Goal: Task Accomplishment & Management: Use online tool/utility

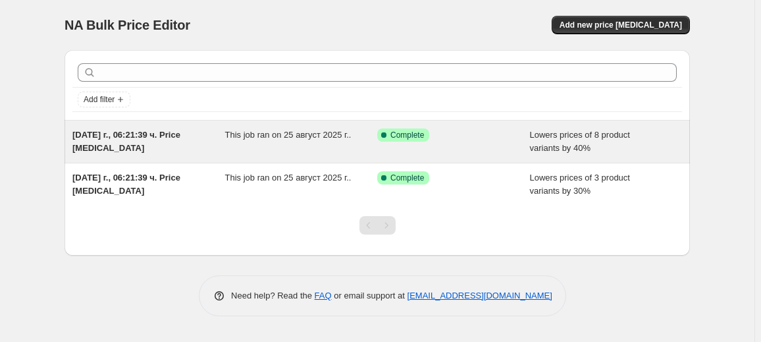
click at [443, 140] on div "Success Complete Complete" at bounding box center [443, 134] width 133 height 13
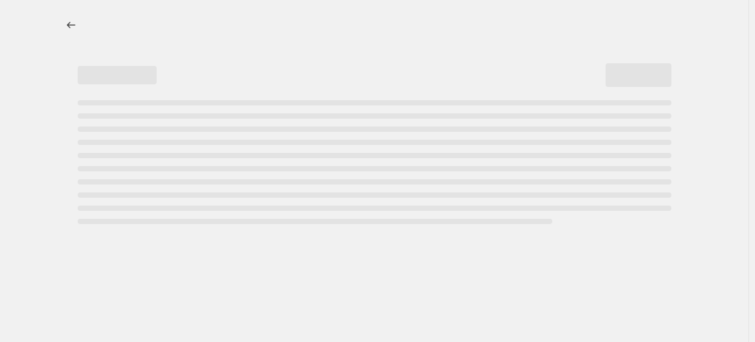
select select "percentage"
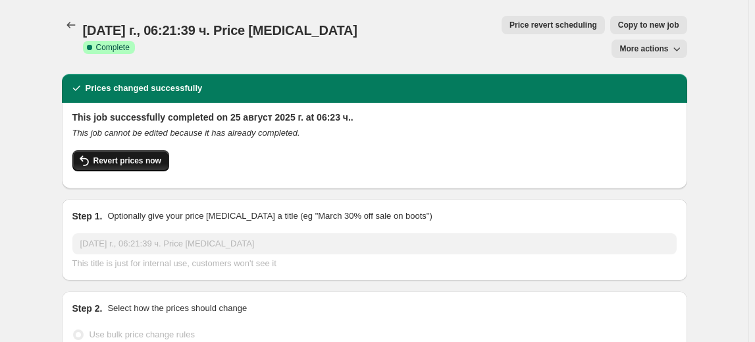
click at [132, 155] on span "Revert prices now" at bounding box center [128, 160] width 68 height 11
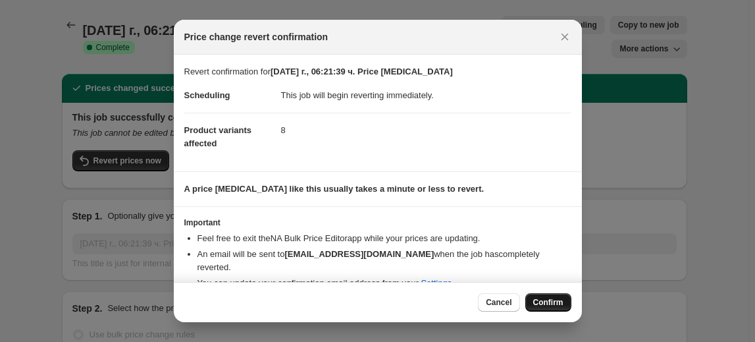
click at [559, 302] on span "Confirm" at bounding box center [548, 302] width 30 height 11
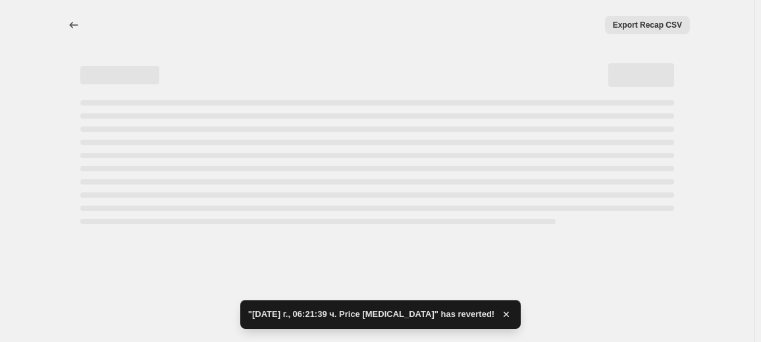
select select "percentage"
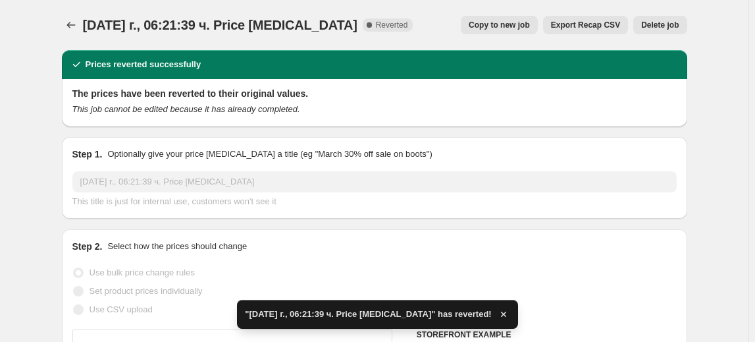
click at [663, 24] on span "Delete job" at bounding box center [660, 25] width 38 height 11
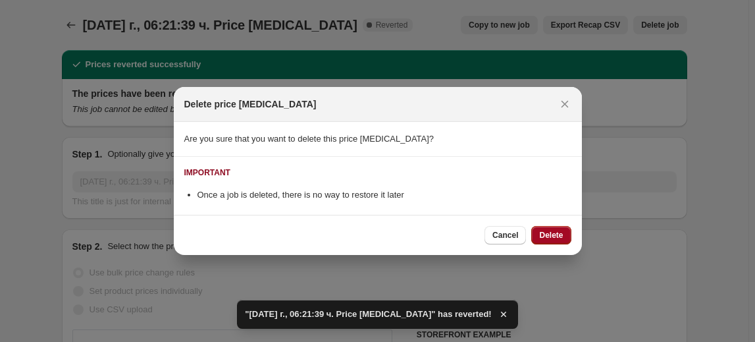
click at [551, 234] on span "Delete" at bounding box center [551, 235] width 24 height 11
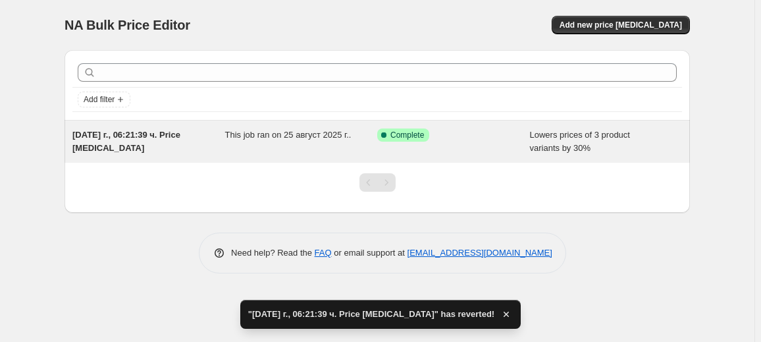
click at [438, 155] on div "25.08.2025 г., 06:21:39 ч. Price change job This job ran on 25 август 2025 г.. …" at bounding box center [378, 142] width 626 height 42
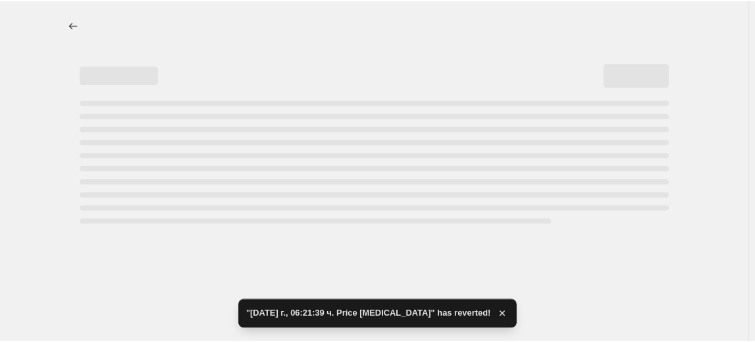
select select "percentage"
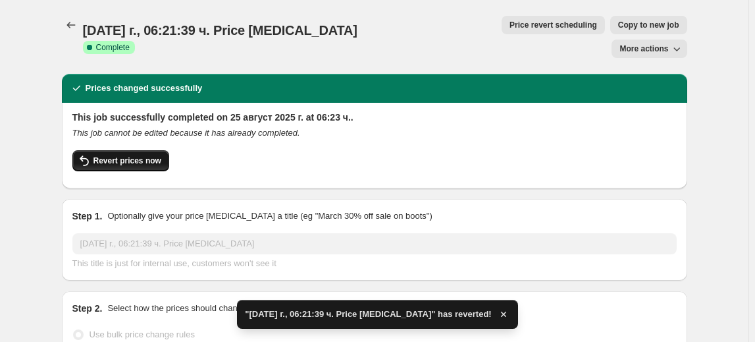
click at [132, 155] on span "Revert prices now" at bounding box center [128, 160] width 68 height 11
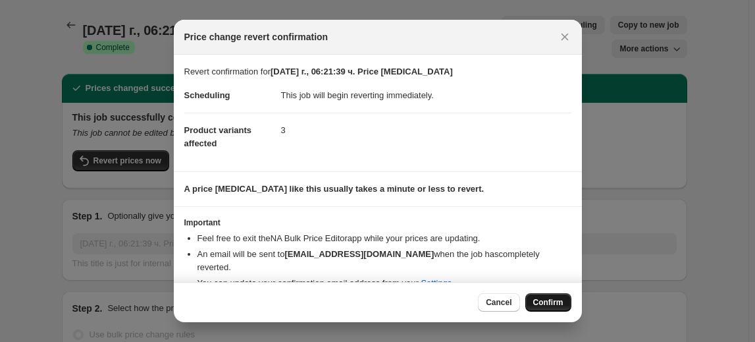
click at [564, 304] on button "Confirm" at bounding box center [548, 302] width 46 height 18
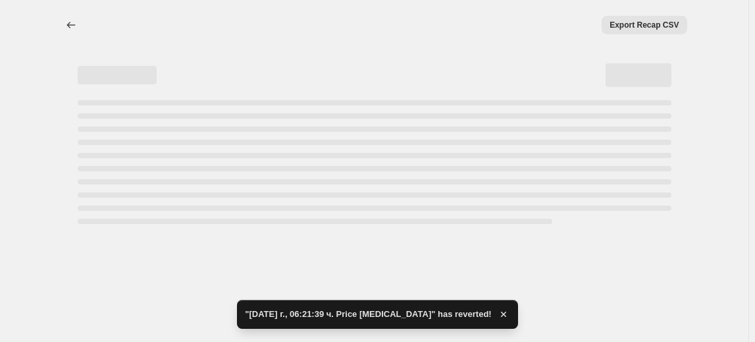
select select "percentage"
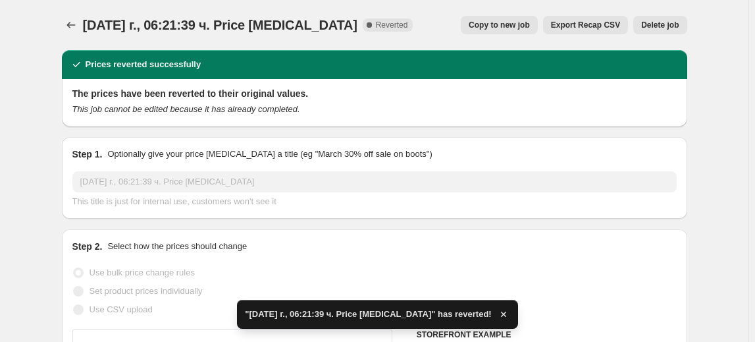
click at [664, 24] on span "Delete job" at bounding box center [660, 25] width 38 height 11
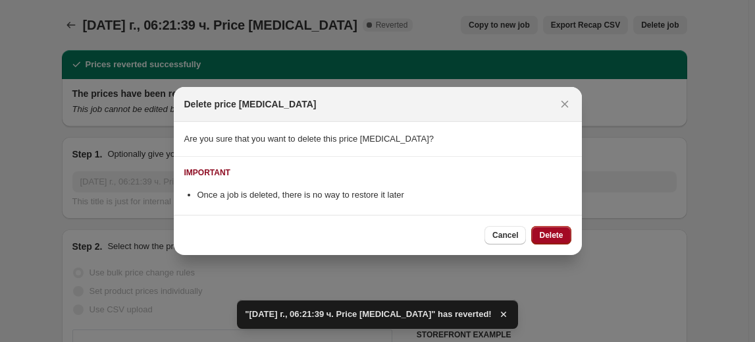
click at [551, 228] on button "Delete" at bounding box center [551, 235] width 40 height 18
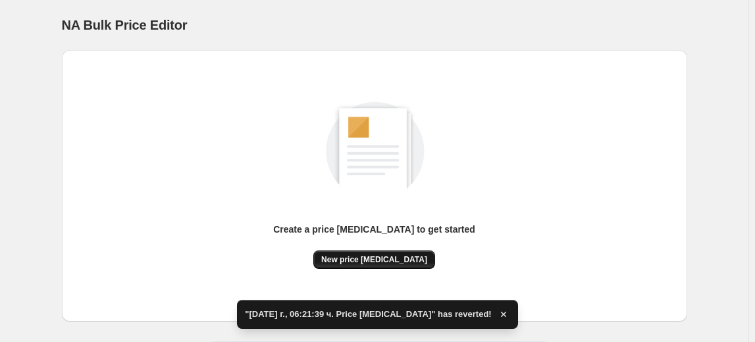
click at [390, 256] on span "New price change job" at bounding box center [374, 259] width 106 height 11
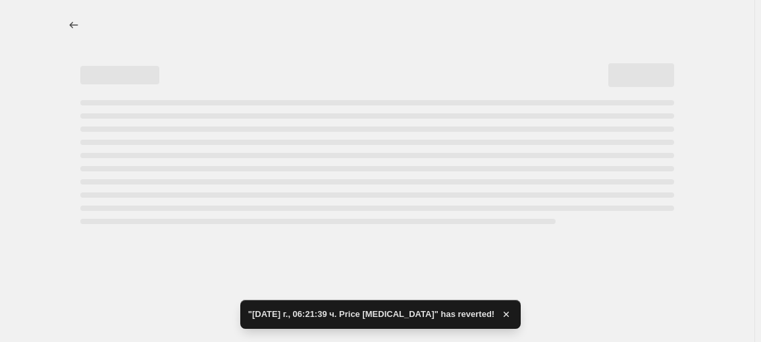
select select "percentage"
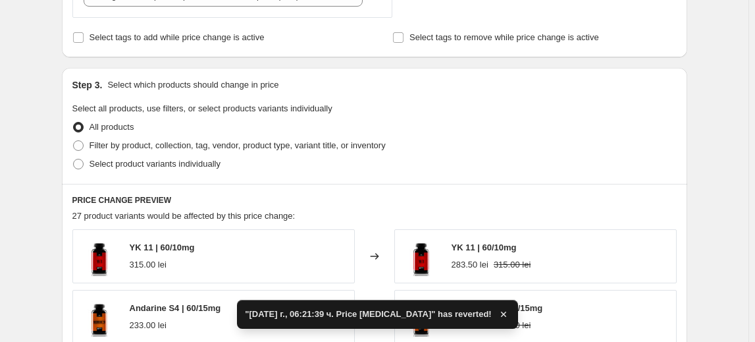
scroll to position [599, 0]
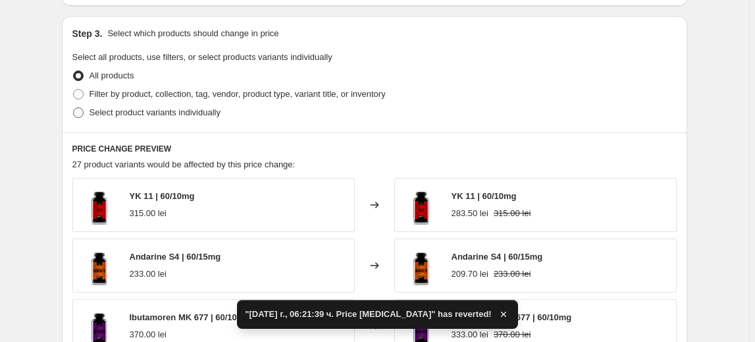
click at [170, 110] on span "Select product variants individually" at bounding box center [155, 112] width 131 height 10
click at [74, 108] on input "Select product variants individually" at bounding box center [73, 107] width 1 height 1
radio input "true"
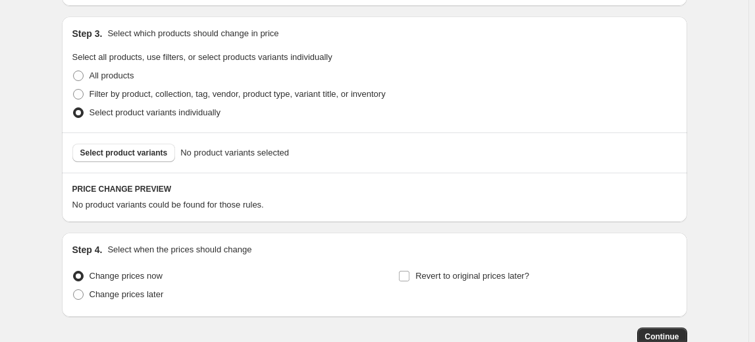
click at [140, 151] on span "Select product variants" at bounding box center [124, 153] width 88 height 11
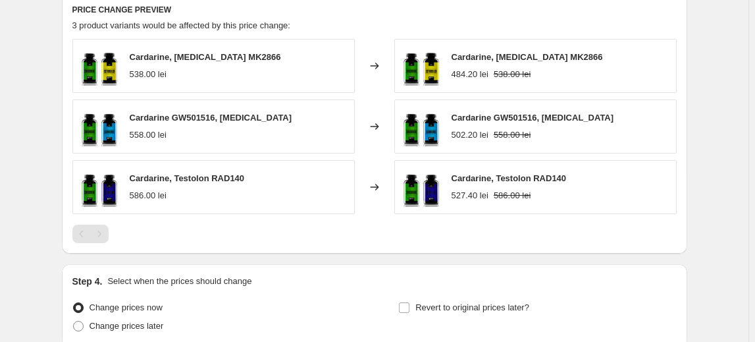
scroll to position [891, 0]
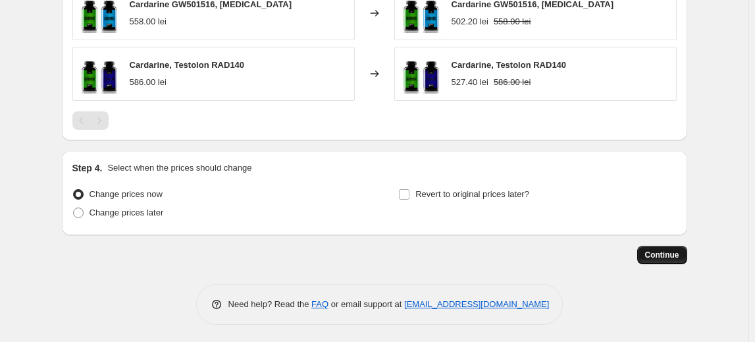
click at [657, 252] on span "Continue" at bounding box center [662, 255] width 34 height 11
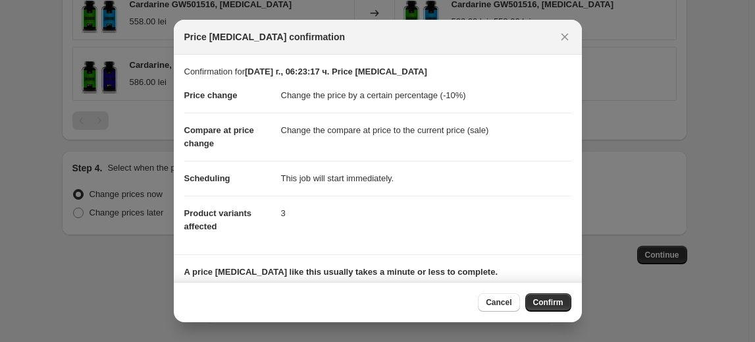
click at [562, 301] on span "Confirm" at bounding box center [548, 302] width 30 height 11
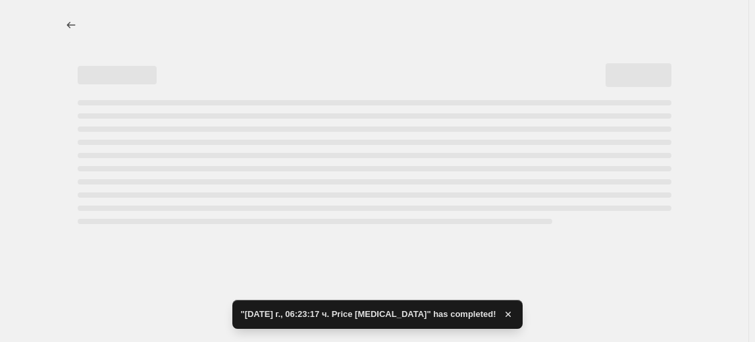
select select "percentage"
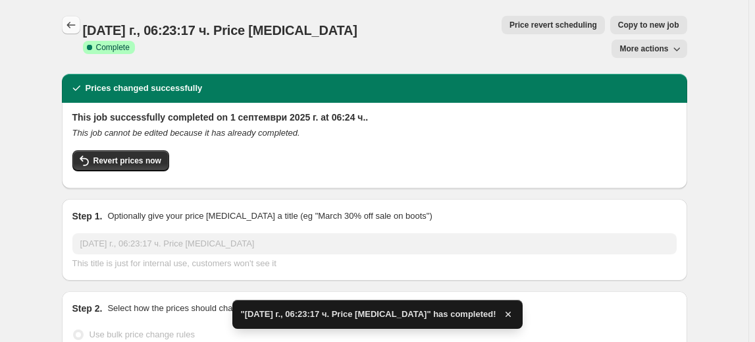
click at [78, 29] on icon "Price change jobs" at bounding box center [71, 24] width 13 height 13
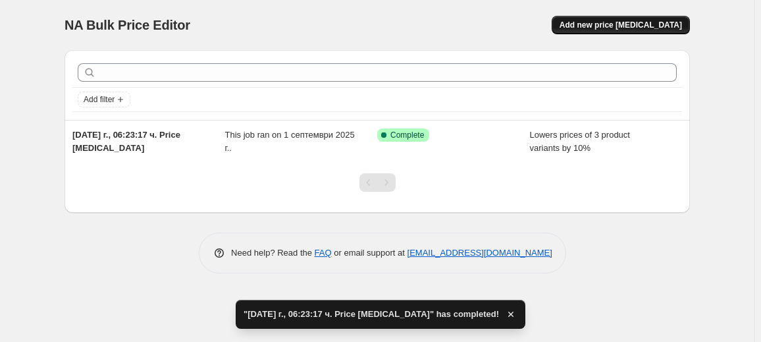
click at [622, 29] on span "Add new price change job" at bounding box center [621, 25] width 122 height 11
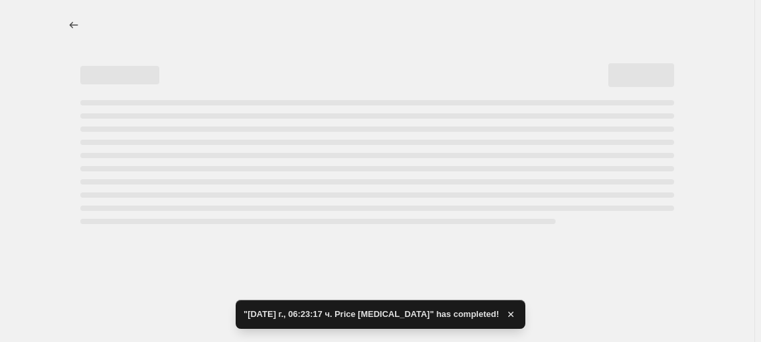
select select "percentage"
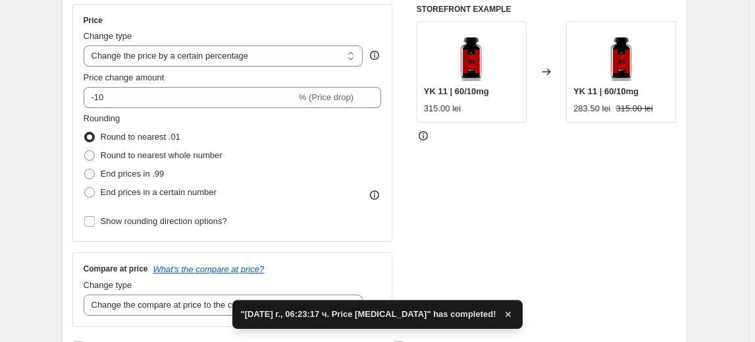
scroll to position [239, 0]
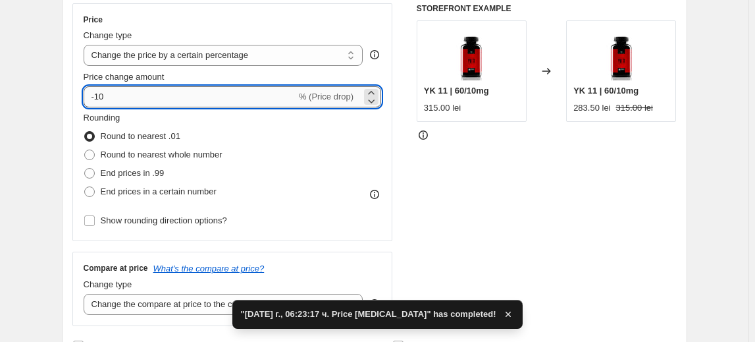
click at [103, 94] on input "-10" at bounding box center [190, 96] width 213 height 21
click at [100, 97] on input "-10" at bounding box center [190, 96] width 213 height 21
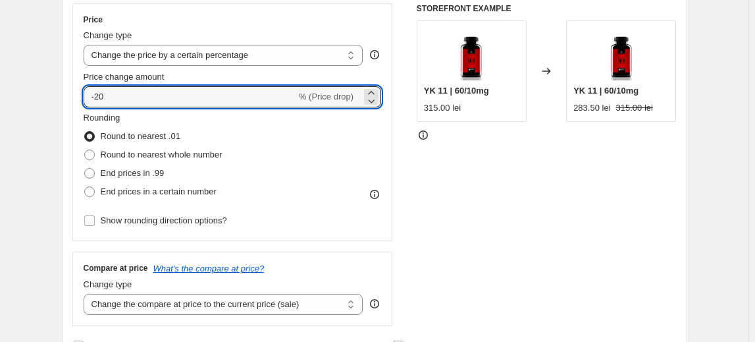
type input "-20"
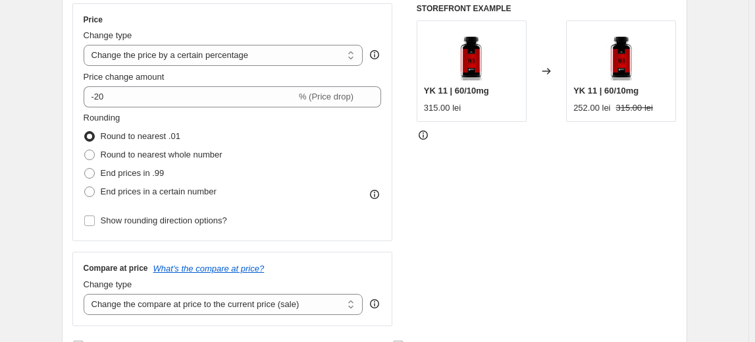
click at [144, 117] on fieldset "Rounding Round to nearest .01 Round to nearest whole number End prices in .99 E…" at bounding box center [153, 156] width 139 height 90
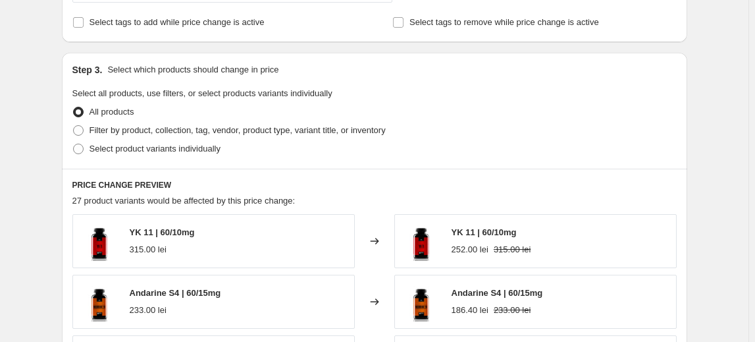
scroll to position [599, 0]
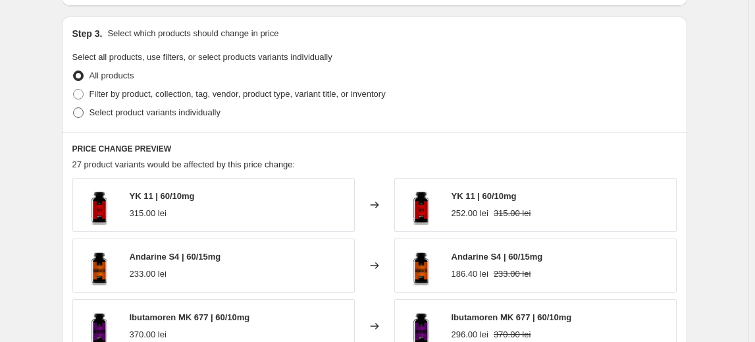
click at [175, 116] on span "Select product variants individually" at bounding box center [155, 112] width 131 height 10
click at [74, 108] on input "Select product variants individually" at bounding box center [73, 107] width 1 height 1
radio input "true"
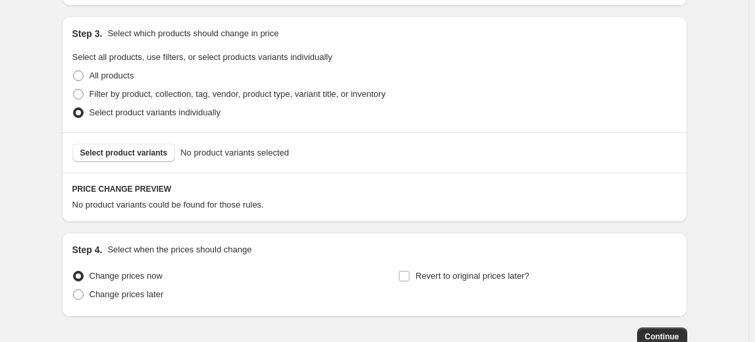
click at [135, 154] on span "Select product variants" at bounding box center [124, 153] width 88 height 11
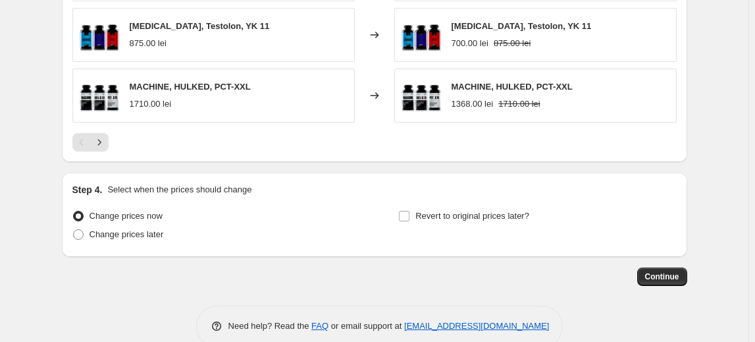
scroll to position [1011, 0]
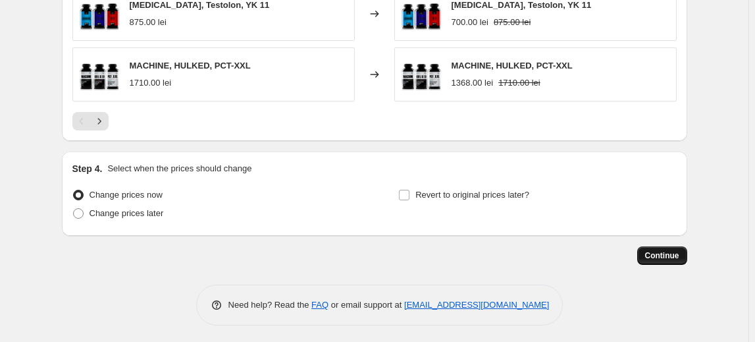
click at [663, 251] on span "Continue" at bounding box center [662, 255] width 34 height 11
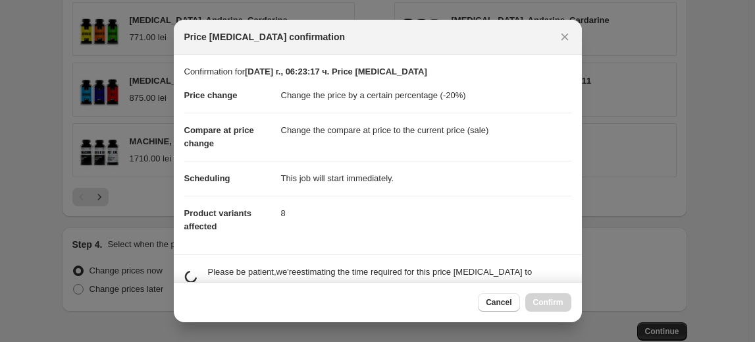
scroll to position [0, 0]
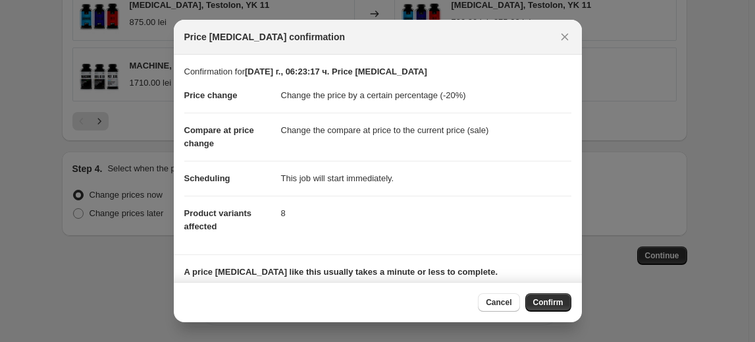
click at [562, 299] on span "Confirm" at bounding box center [548, 302] width 30 height 11
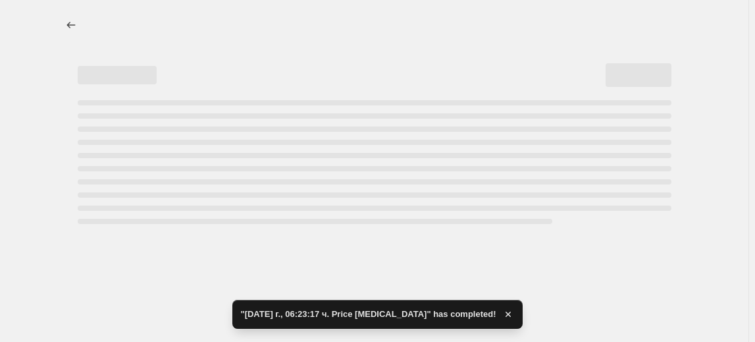
select select "percentage"
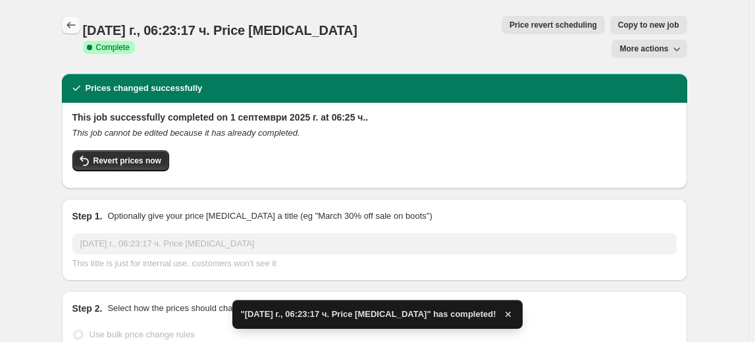
click at [80, 20] on button "Price change jobs" at bounding box center [71, 25] width 18 height 18
